Goal: Information Seeking & Learning: Check status

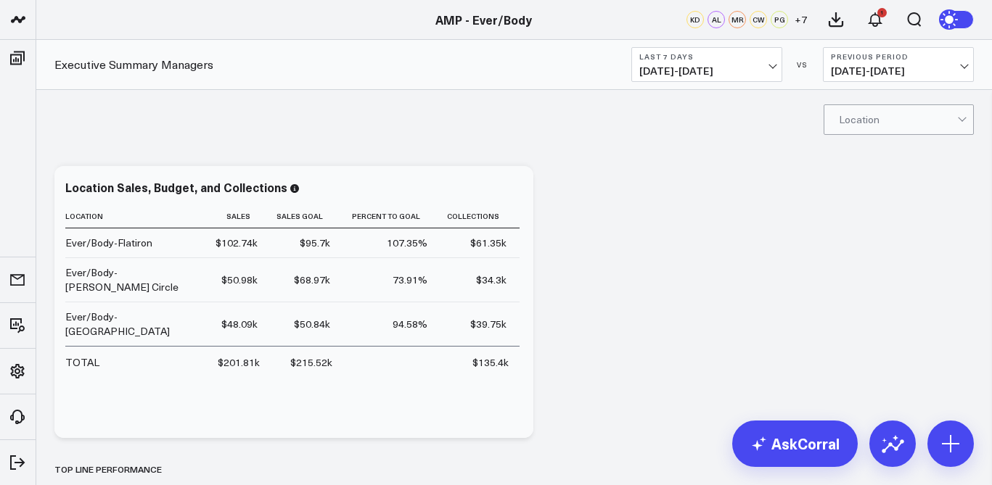
click at [758, 65] on span "[DATE] - [DATE]" at bounding box center [706, 71] width 135 height 12
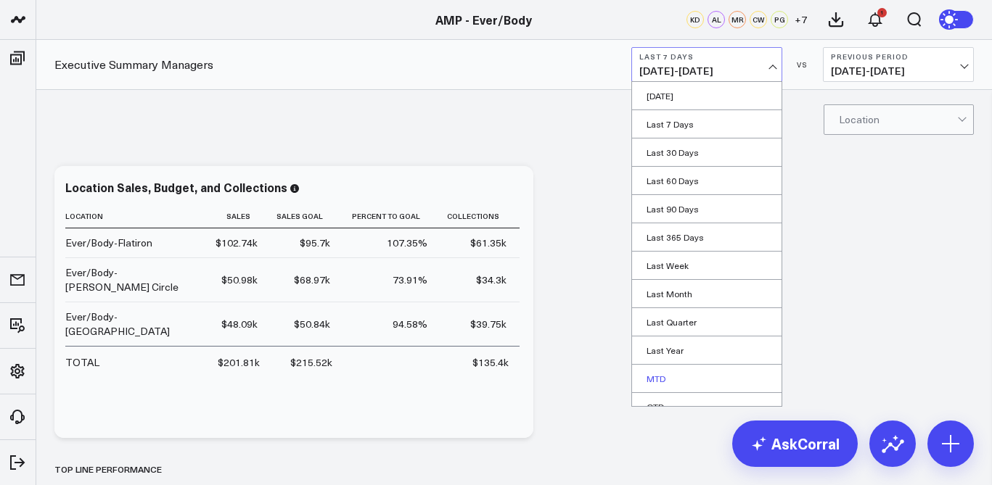
click at [665, 378] on link "MTD" at bounding box center [706, 379] width 149 height 28
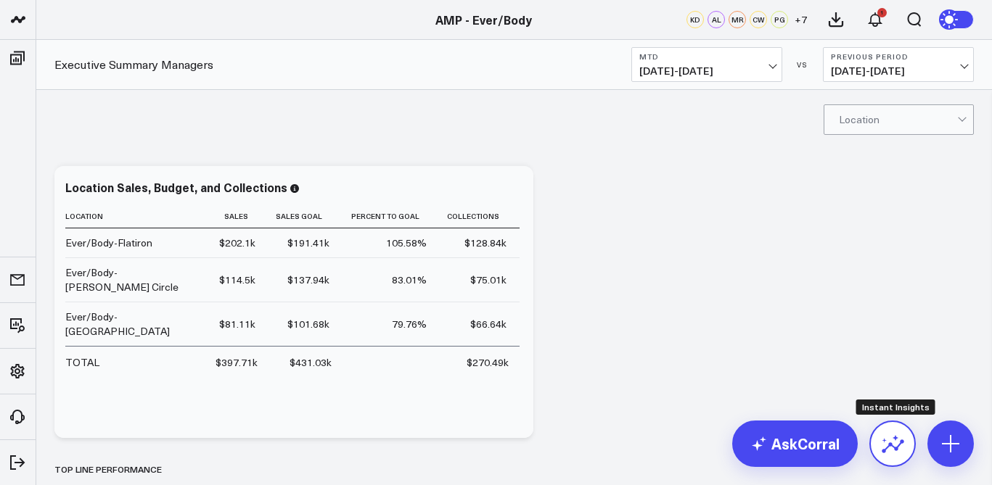
click at [894, 443] on icon at bounding box center [892, 443] width 23 height 23
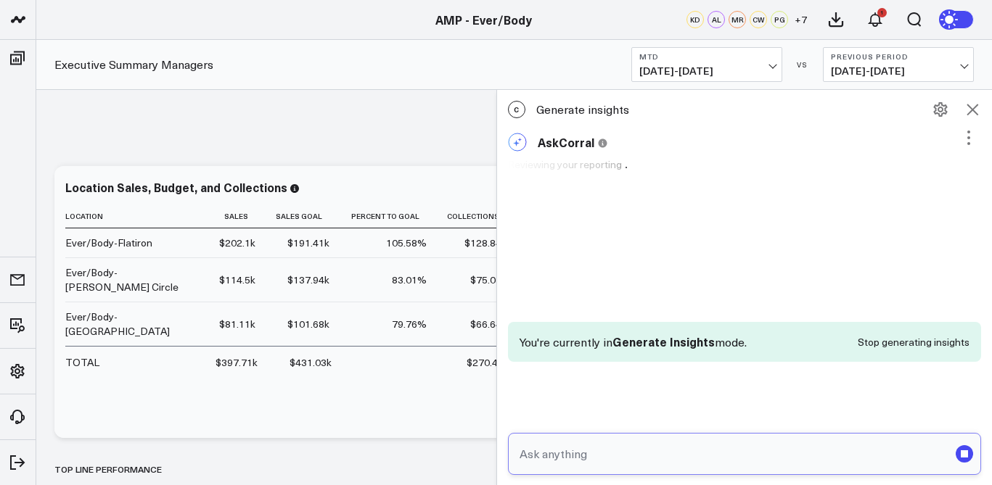
click at [678, 459] on input "text" at bounding box center [732, 454] width 433 height 26
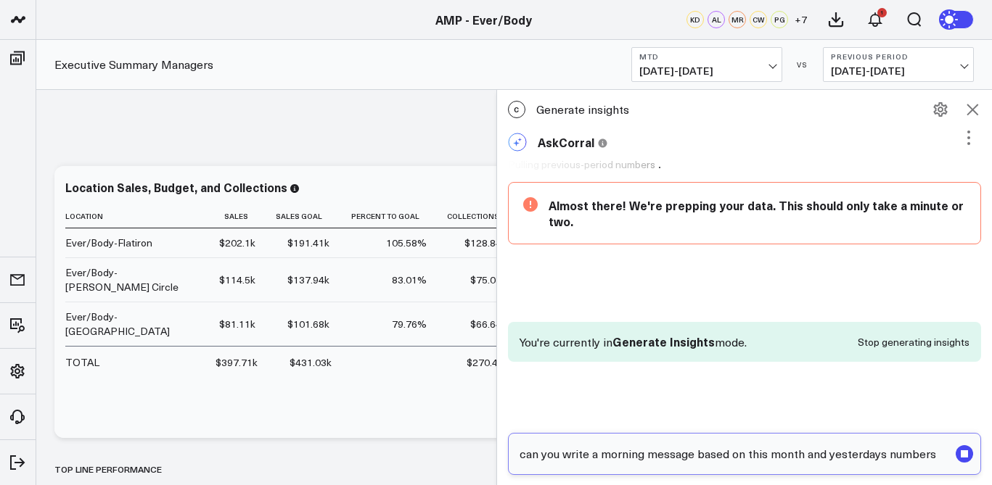
type input "can you write a morning message based on this month and yesterdays numbers"
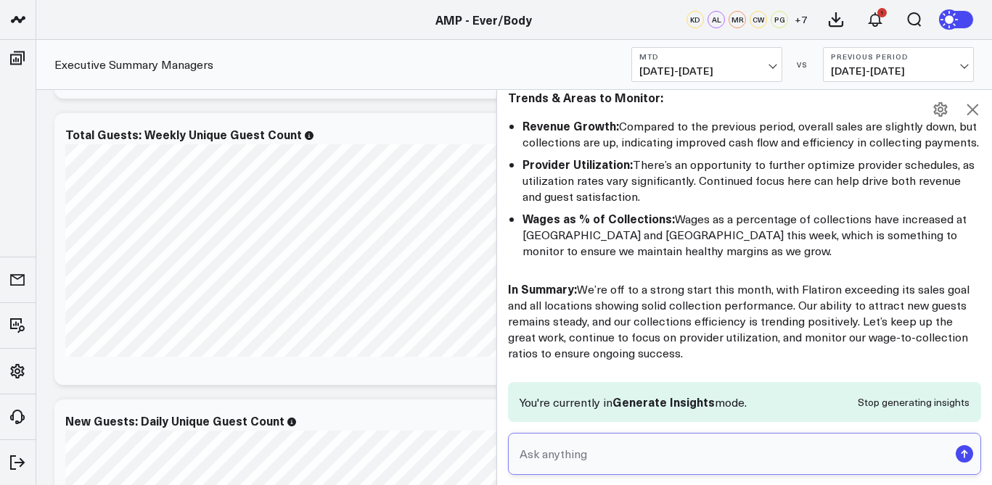
scroll to position [1881, 0]
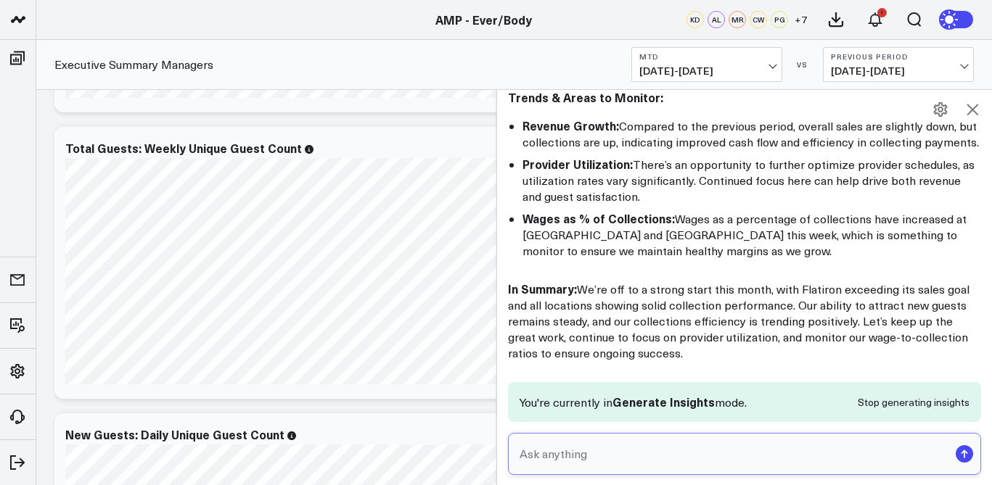
click at [602, 462] on input "text" at bounding box center [732, 454] width 433 height 26
type input "Can we write a morning message just about [GEOGRAPHIC_DATA]"
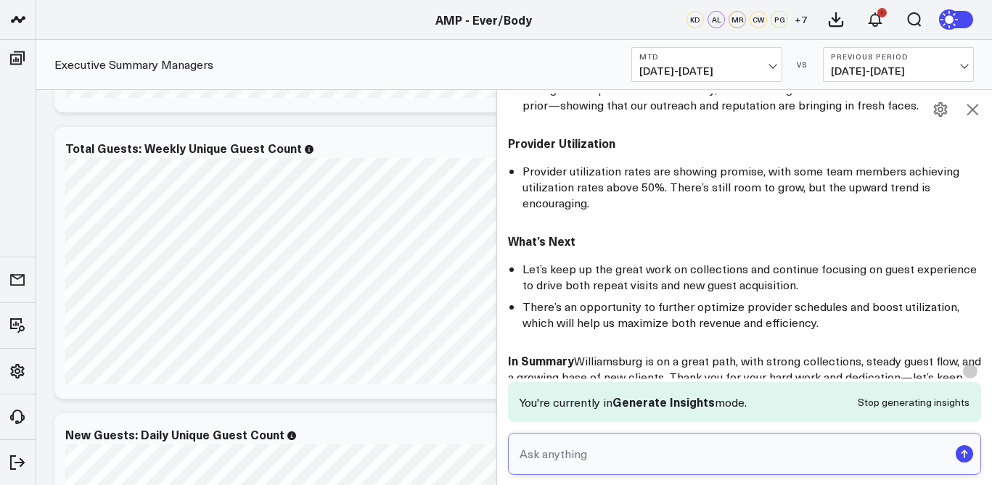
scroll to position [3267, 0]
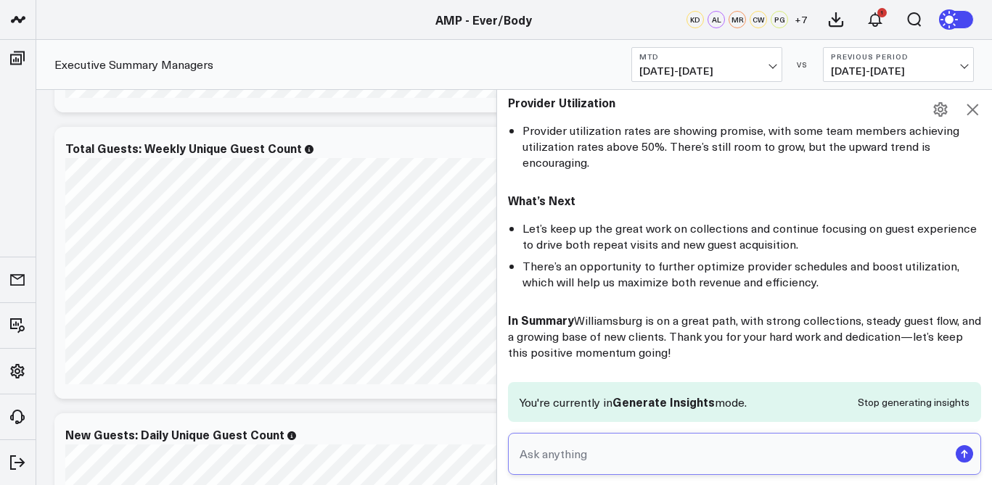
click at [600, 456] on input "text" at bounding box center [732, 454] width 433 height 26
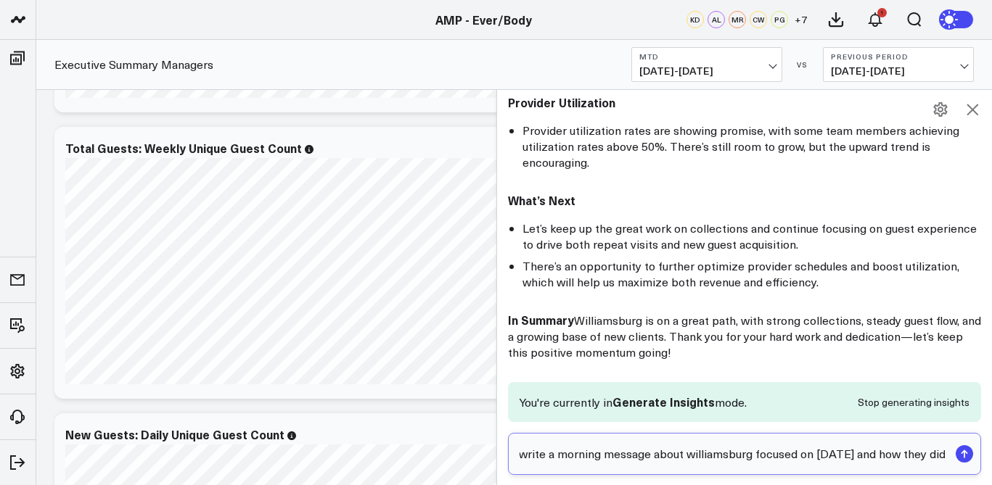
type input "can you write a morning message about williamsburg focused on [DATE] and how th…"
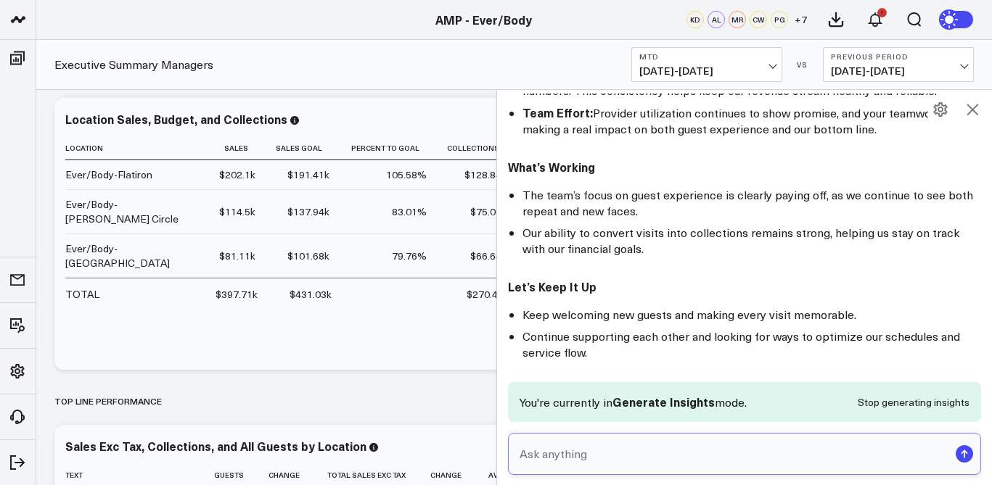
scroll to position [0, 0]
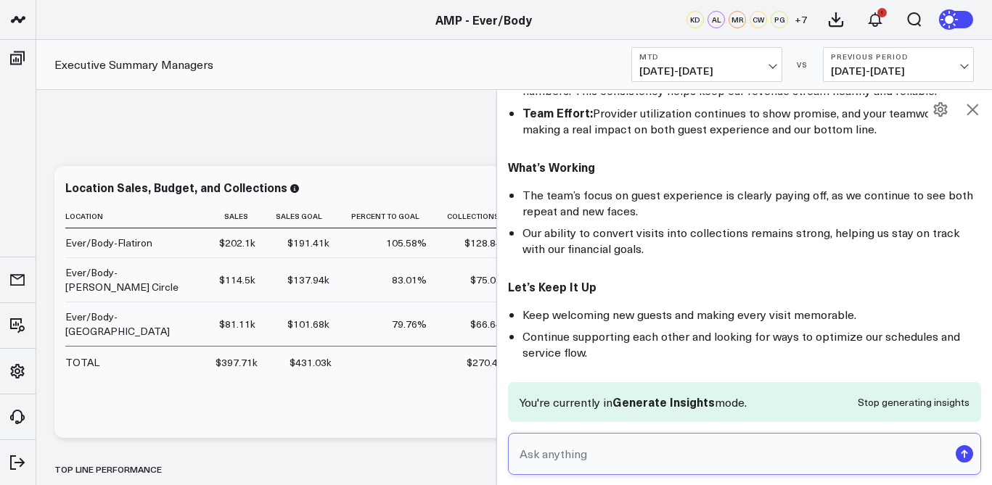
click at [721, 449] on input "text" at bounding box center [732, 454] width 433 height 26
type input "what about their numbers/"
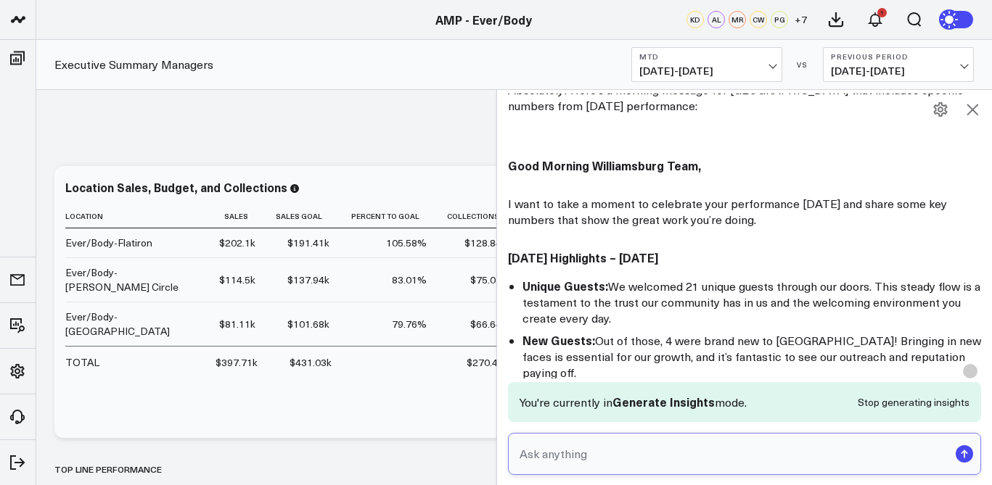
scroll to position [4511, 0]
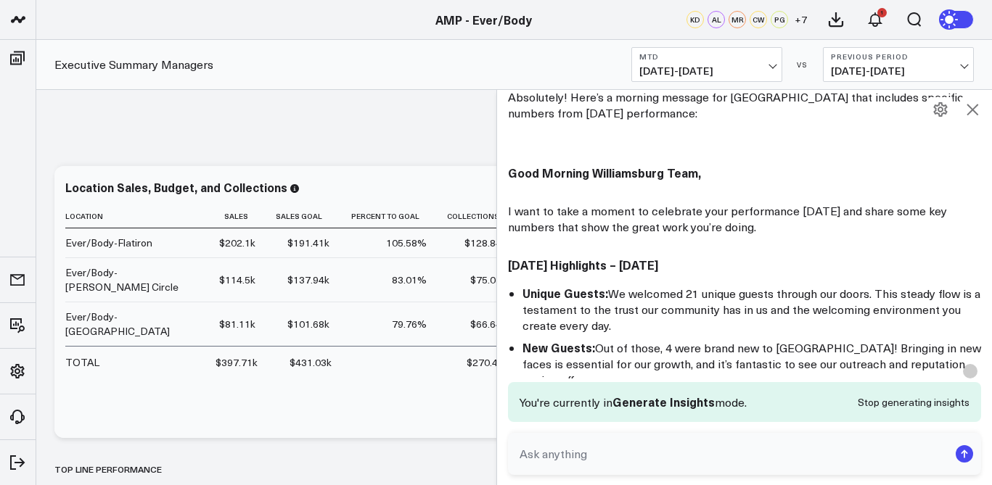
click at [970, 112] on icon at bounding box center [973, 110] width 12 height 12
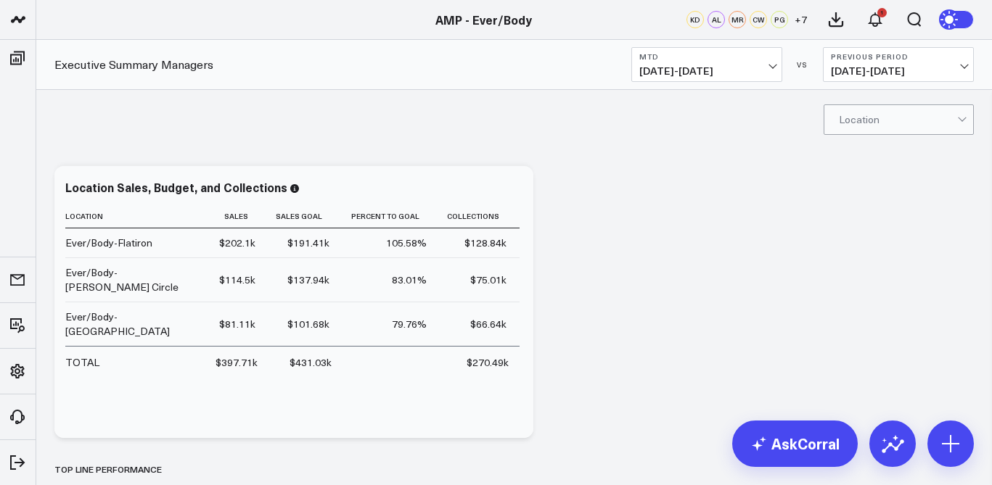
click at [742, 73] on span "[DATE] - [DATE]" at bounding box center [706, 71] width 135 height 12
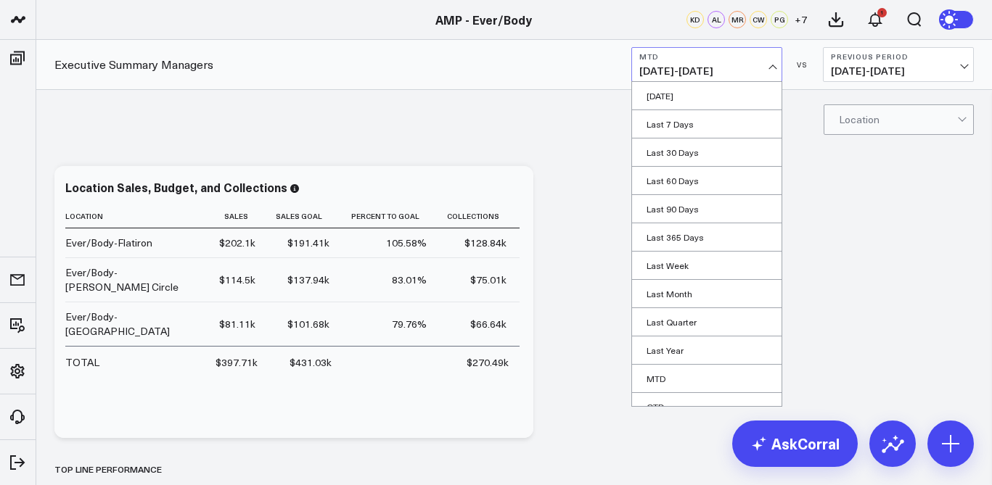
click at [718, 94] on link "[DATE]" at bounding box center [706, 96] width 149 height 28
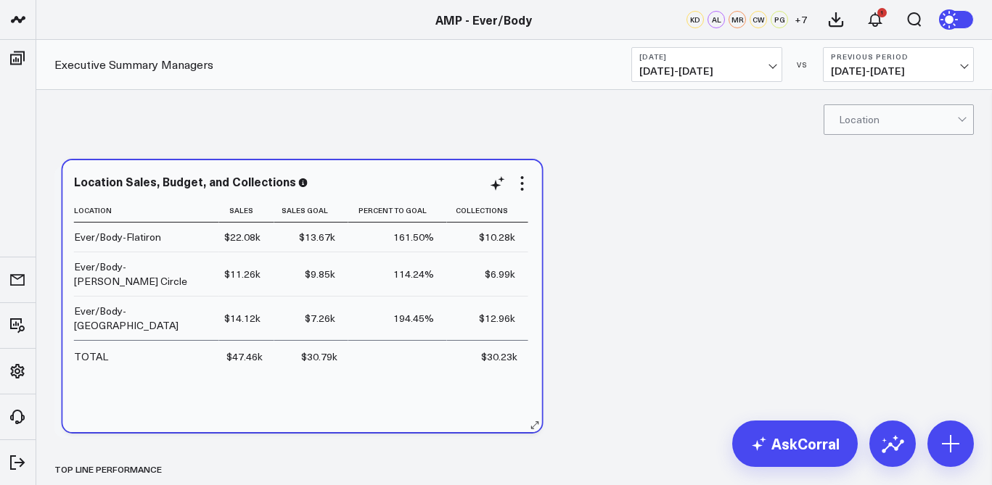
drag, startPoint x: 212, startPoint y: 303, endPoint x: 204, endPoint y: 291, distance: 14.1
click at [219, 296] on td "$14.12k" at bounding box center [246, 318] width 55 height 44
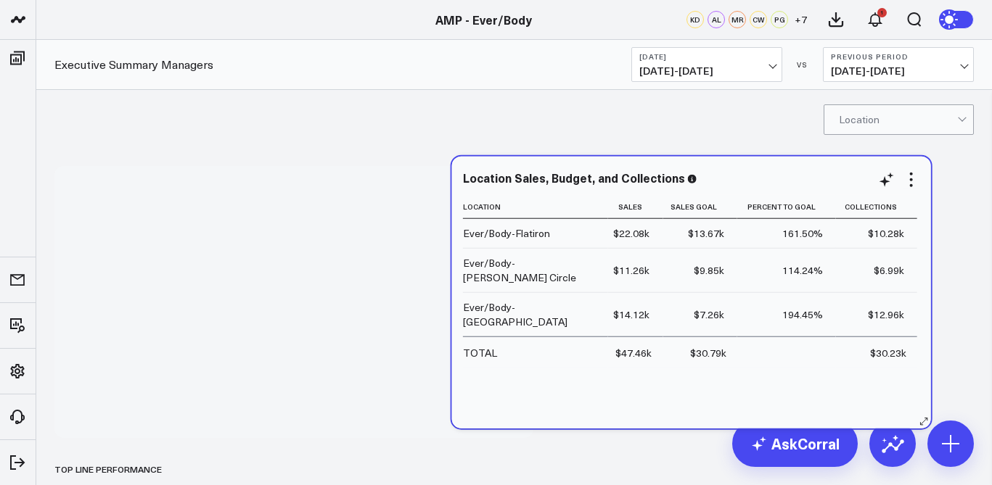
drag, startPoint x: 283, startPoint y: 355, endPoint x: 691, endPoint y: 349, distance: 407.9
click at [691, 349] on div "Location Sales Sales Goal Percent To Goal Collections Ever/Body-Flatiron $22.08…" at bounding box center [691, 304] width 457 height 219
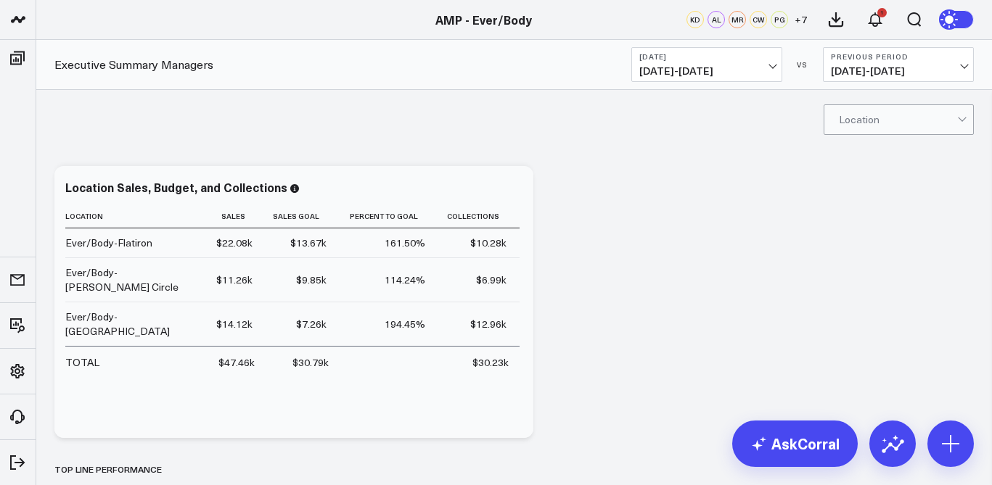
click at [760, 69] on span "[DATE] - [DATE]" at bounding box center [706, 71] width 135 height 12
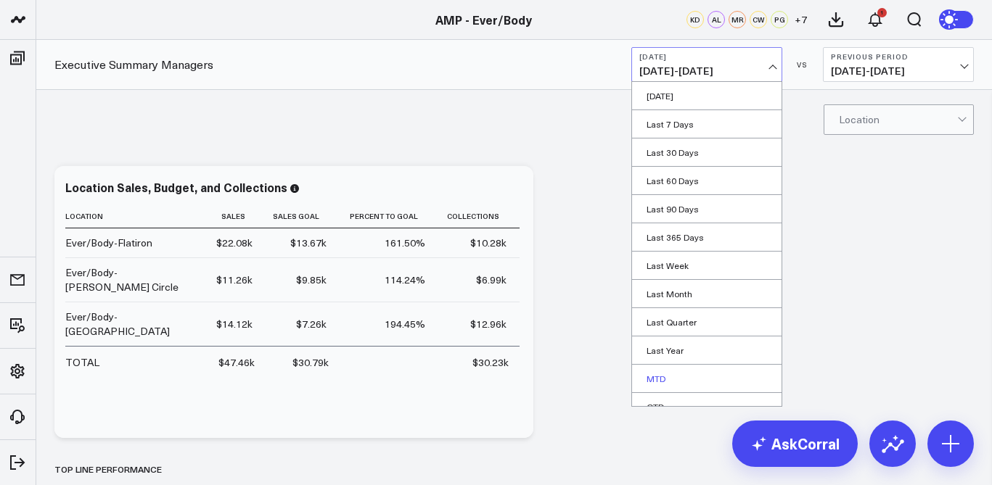
click at [694, 371] on link "MTD" at bounding box center [706, 379] width 149 height 28
